Goal: Navigation & Orientation: Find specific page/section

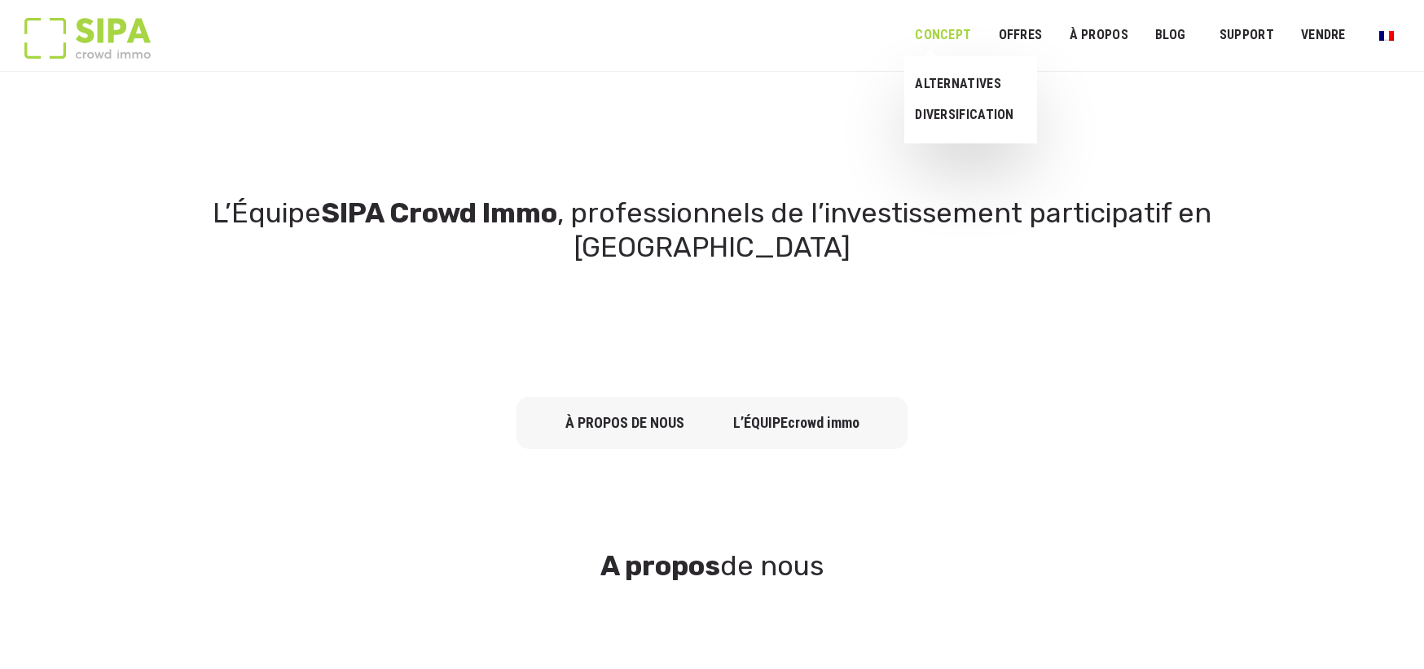
click at [937, 33] on link "Concept" at bounding box center [942, 35] width 77 height 37
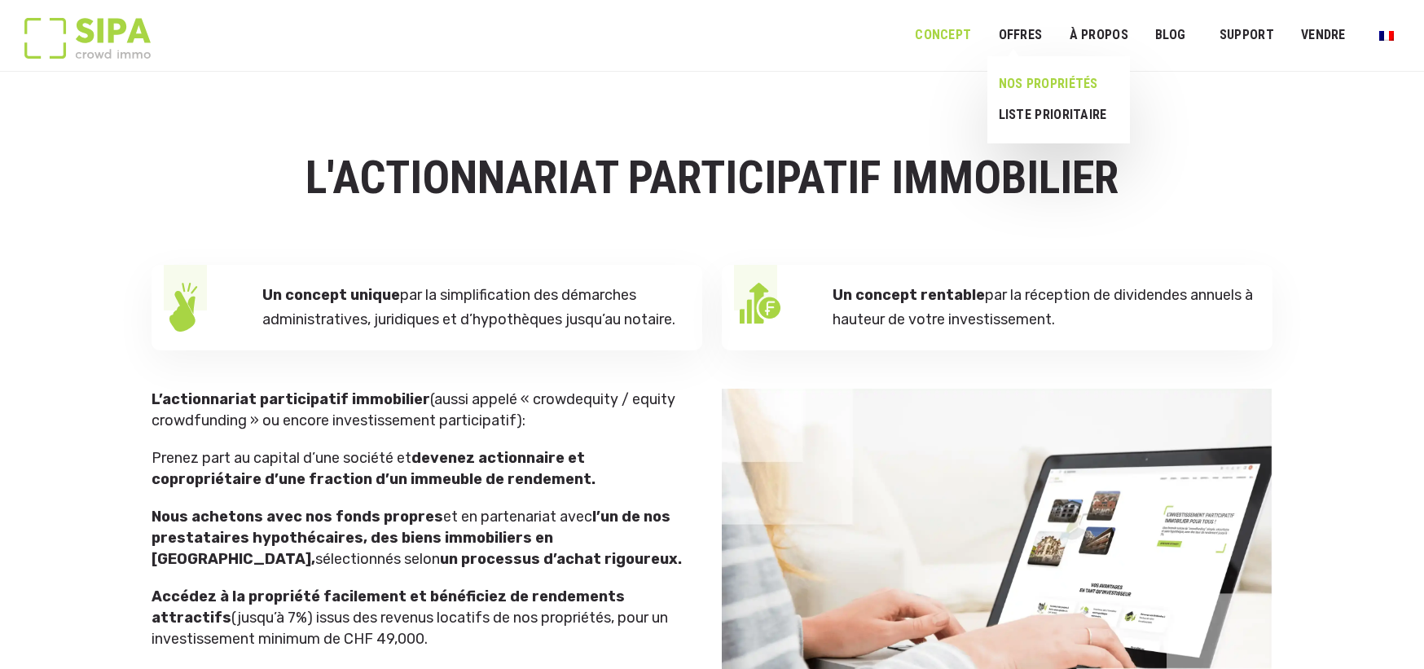
click at [1022, 85] on link "NOS PROPRIÉTÉS" at bounding box center [1052, 83] width 130 height 31
